Goal: Information Seeking & Learning: Learn about a topic

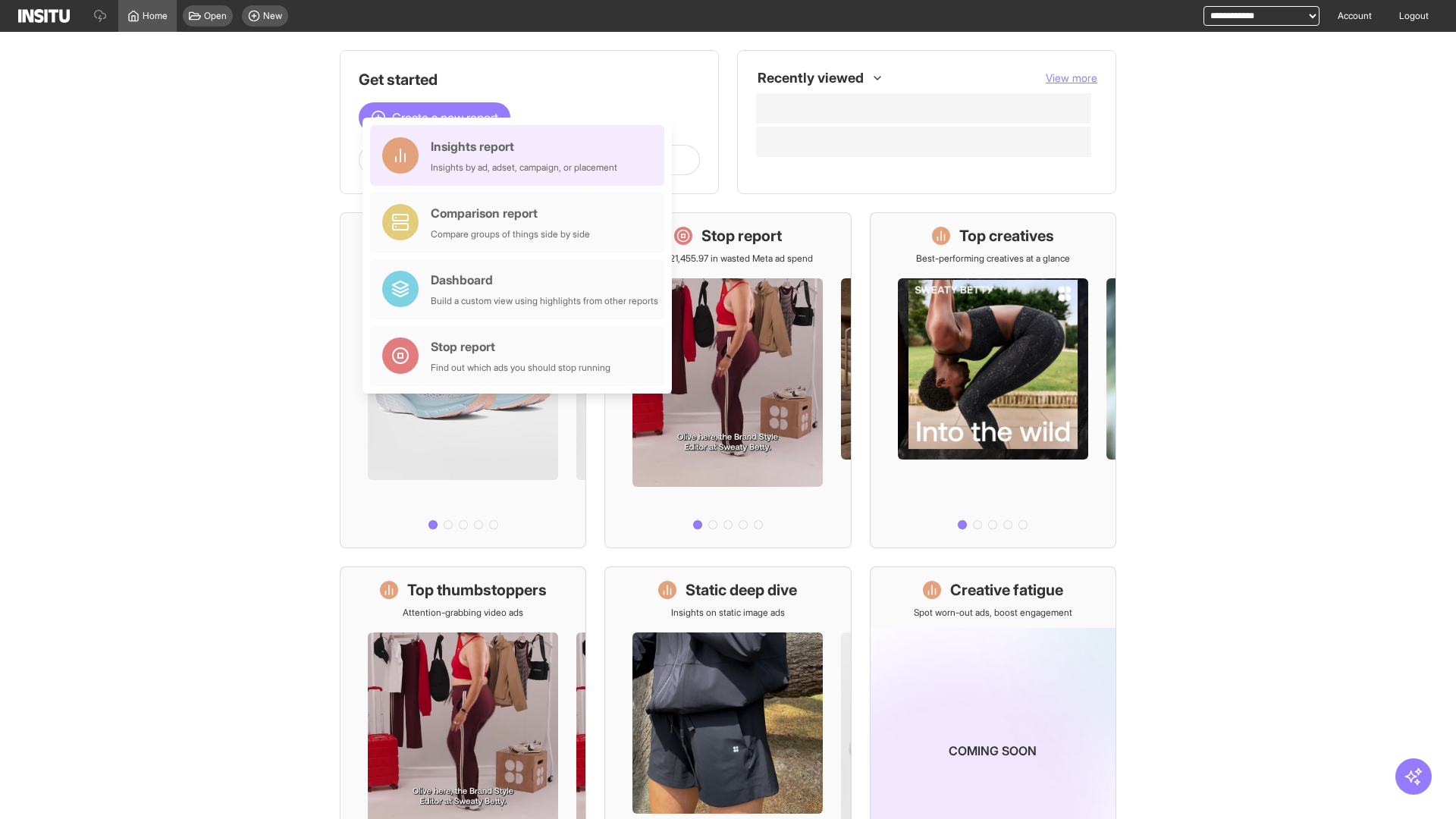
click at [521, 155] on div "Insights report Insights by ad, adset, campaign, or placement" at bounding box center [524, 155] width 187 height 36
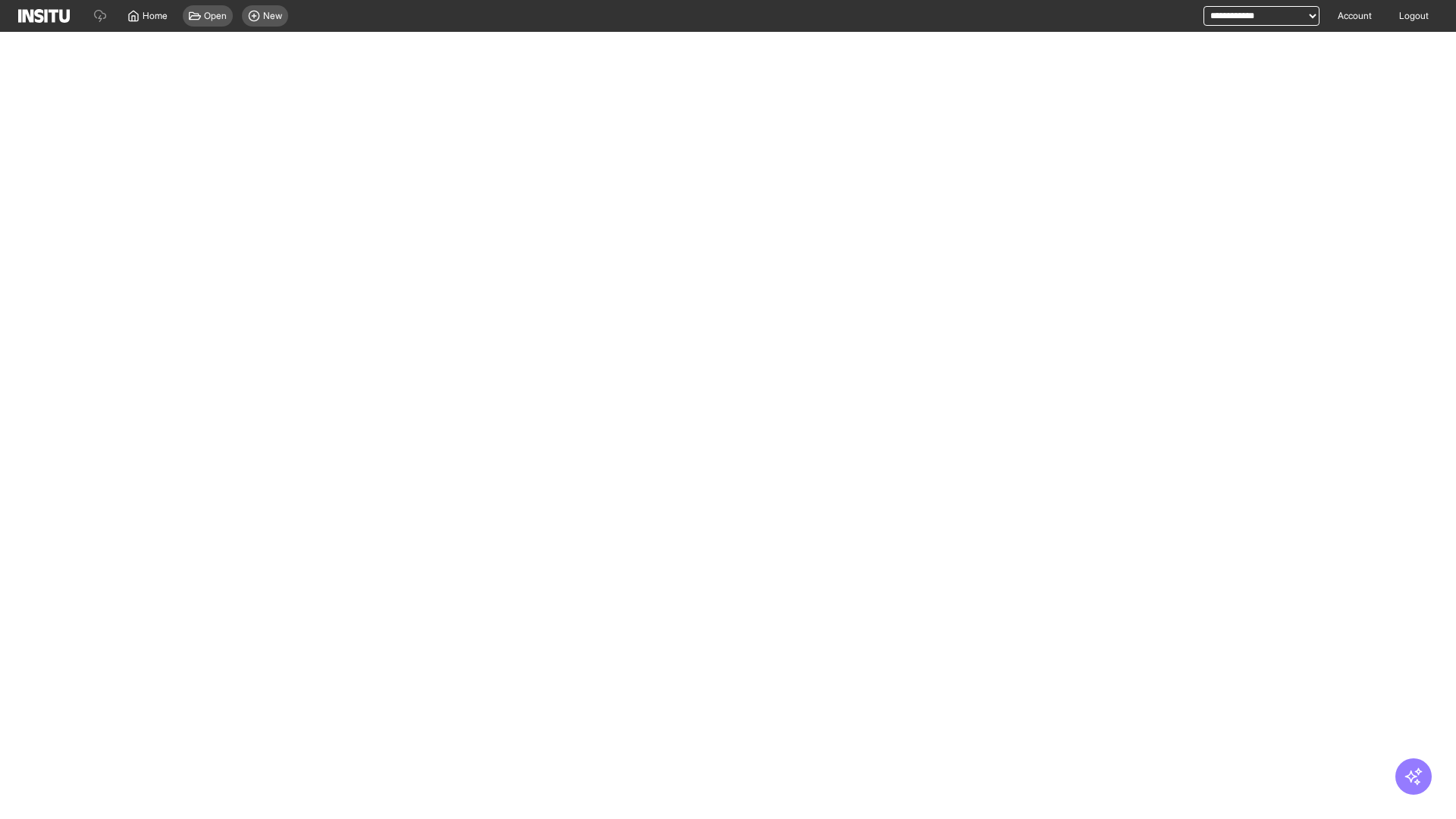
select select "**"
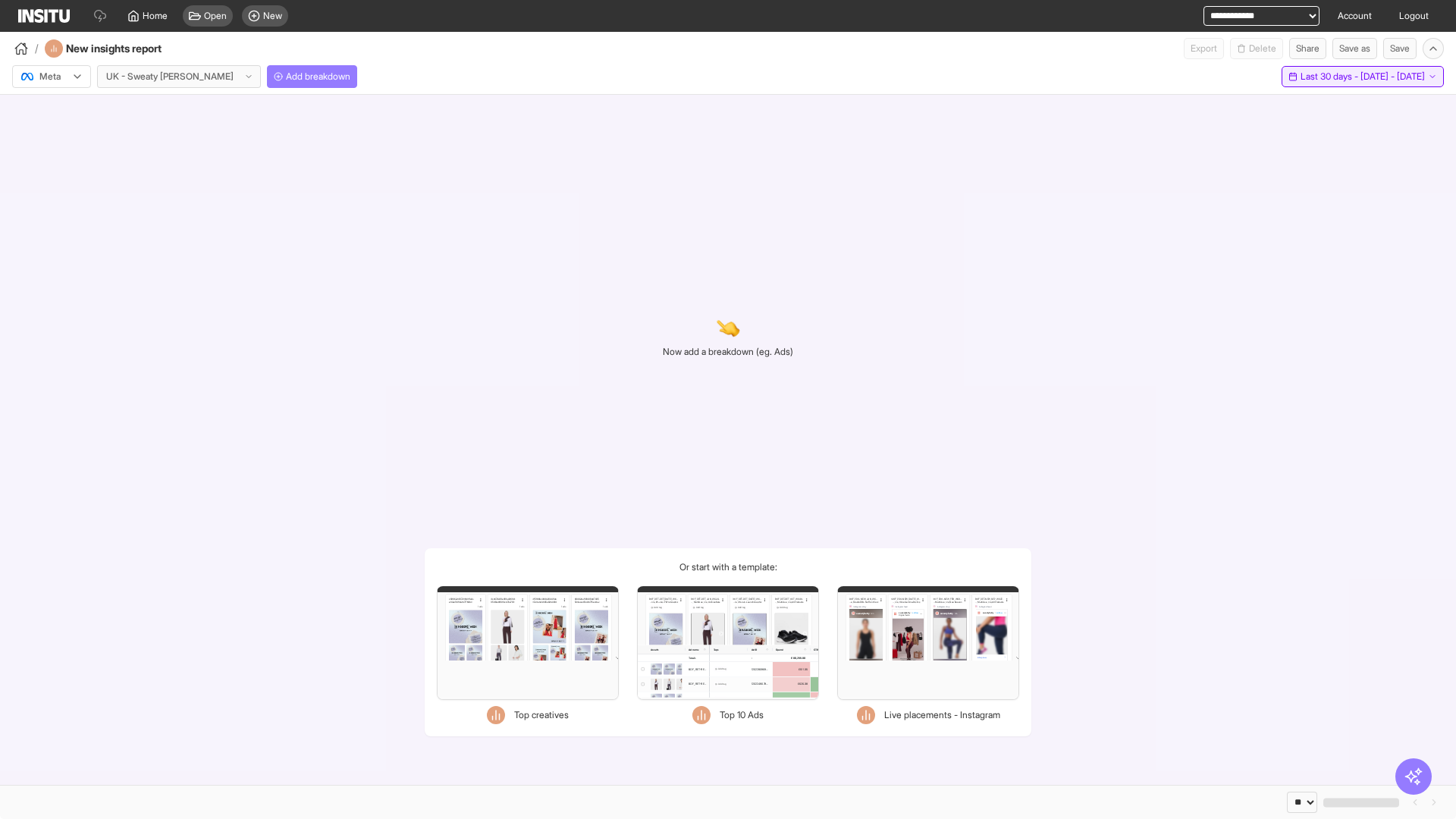
click at [1332, 77] on span "Last 30 days - [DATE] - [DATE]" at bounding box center [1363, 76] width 124 height 12
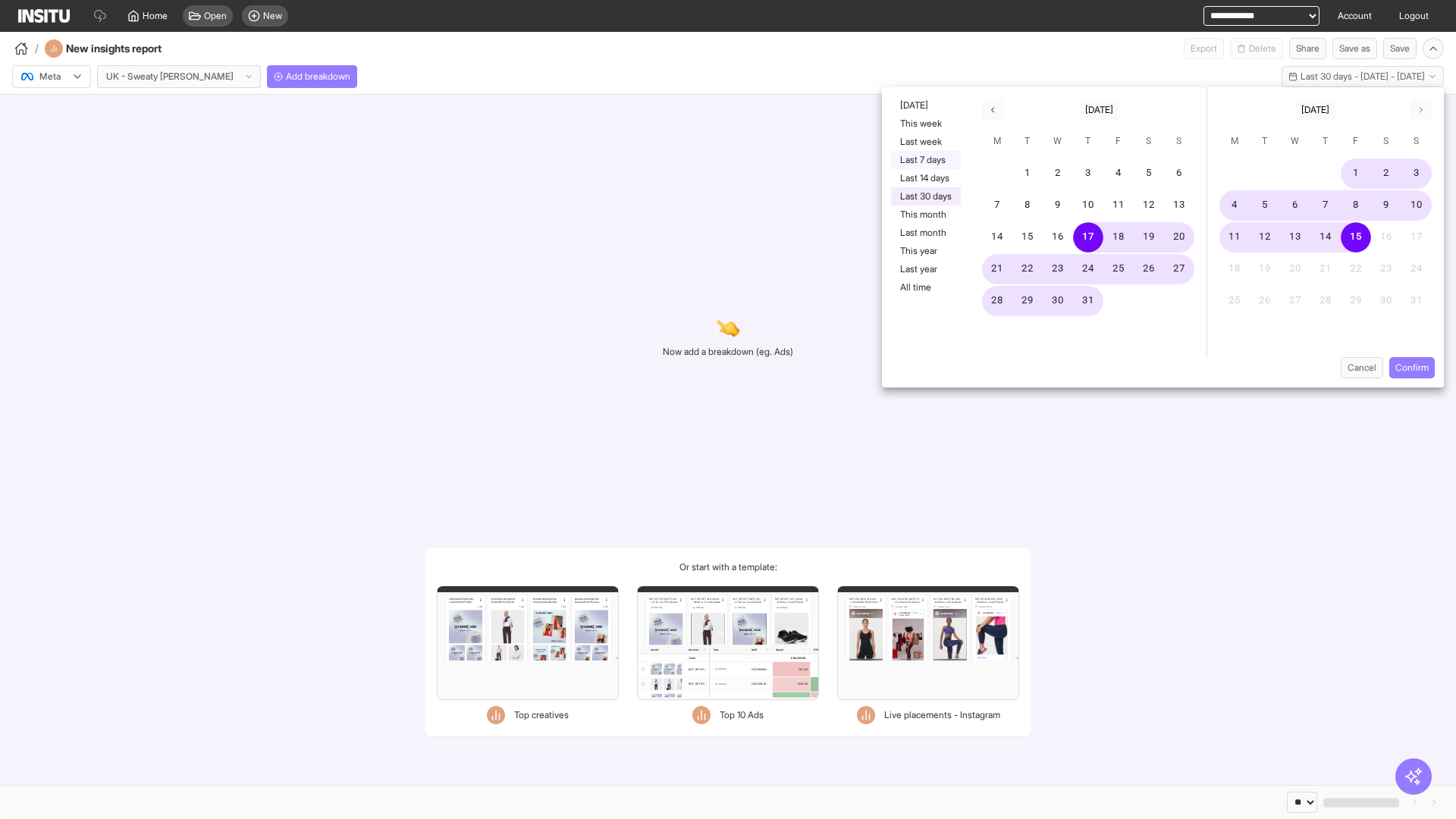
click at [924, 160] on button "Last 7 days" at bounding box center [926, 160] width 70 height 18
